Goal: Find contact information: Find contact information

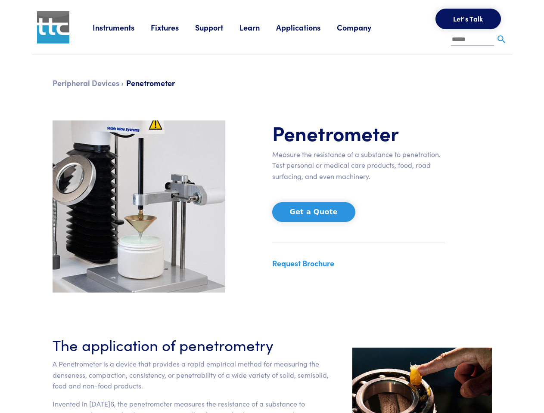
click at [272, 207] on div "Penetrometer Measure the resistance of a substance to penetration. Test persona…" at bounding box center [358, 207] width 183 height 172
click at [122, 27] on link "Instruments" at bounding box center [122, 27] width 58 height 11
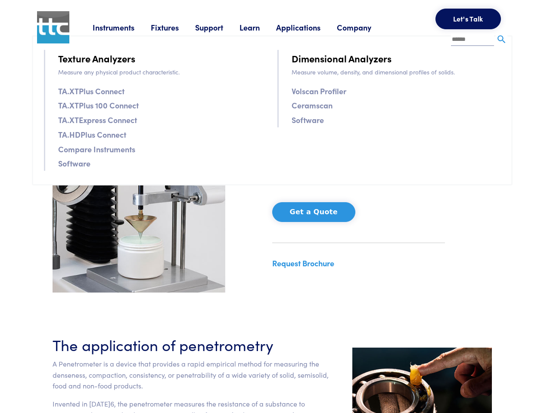
click at [174, 27] on link "Fixtures" at bounding box center [173, 27] width 44 height 11
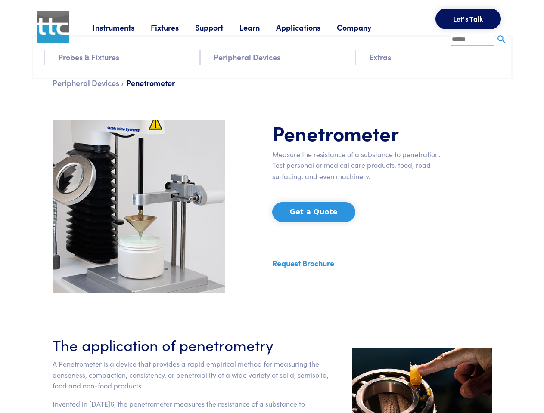
click at [219, 27] on link "Support" at bounding box center [217, 27] width 44 height 11
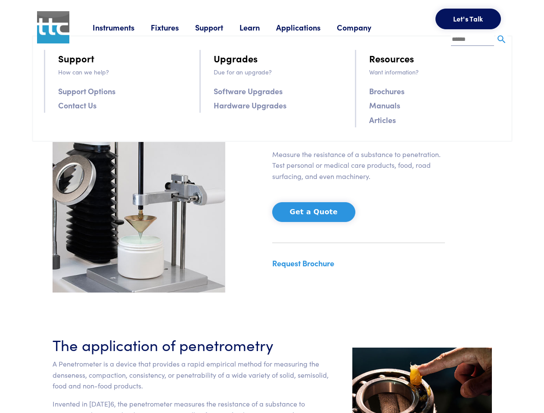
click at [260, 27] on link "Learn" at bounding box center [257, 27] width 37 height 11
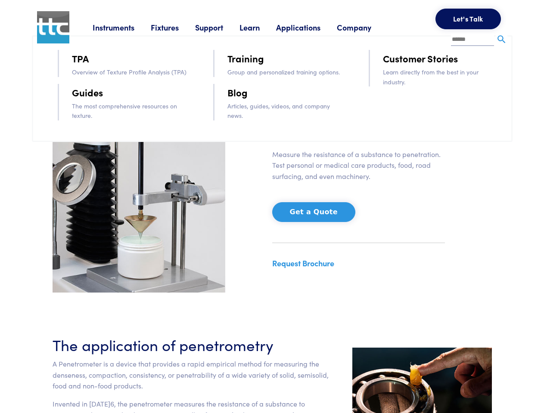
click at [310, 27] on link "Applications" at bounding box center [306, 27] width 61 height 11
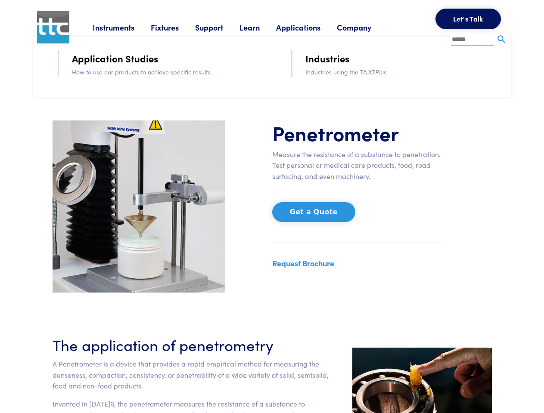
click at [365, 27] on link "Company" at bounding box center [362, 27] width 51 height 11
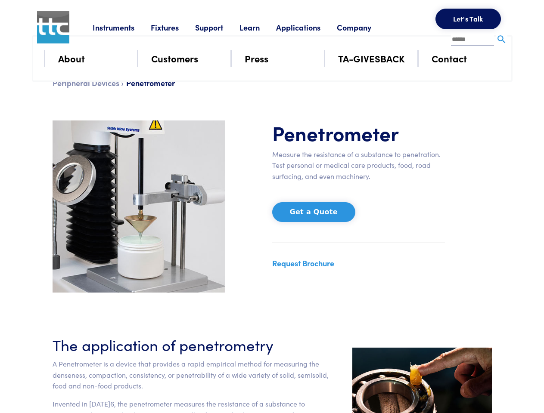
click at [468, 19] on button "Let's Talk" at bounding box center [467, 19] width 65 height 21
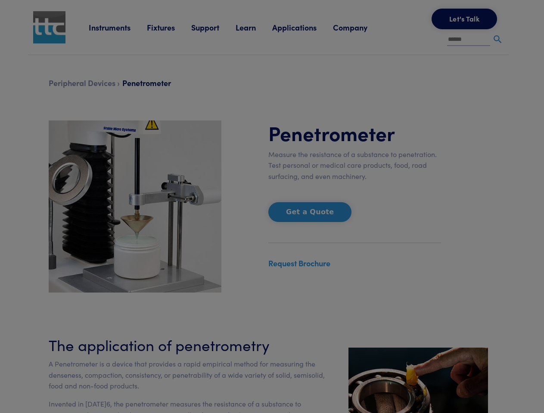
click at [0, 0] on div "**********" at bounding box center [0, 0] width 0 height 0
